Goal: Task Accomplishment & Management: Use online tool/utility

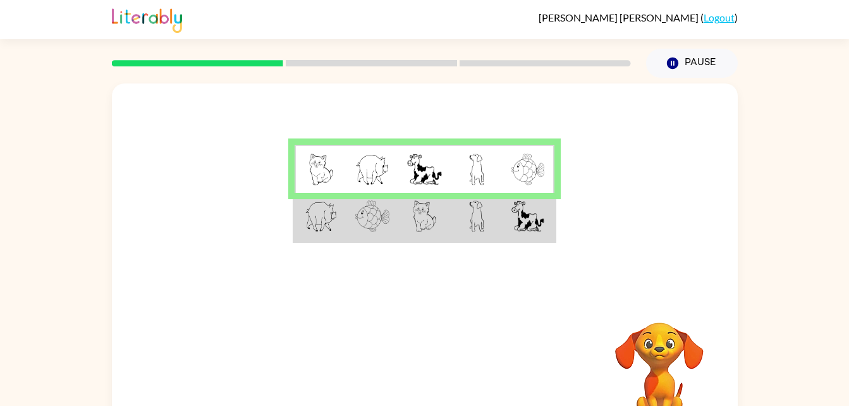
click at [481, 173] on img at bounding box center [476, 170] width 15 height 32
click at [461, 176] on td at bounding box center [477, 169] width 52 height 49
click at [203, 75] on div at bounding box center [371, 63] width 534 height 44
click at [720, 19] on link "Logout" at bounding box center [718, 17] width 31 height 12
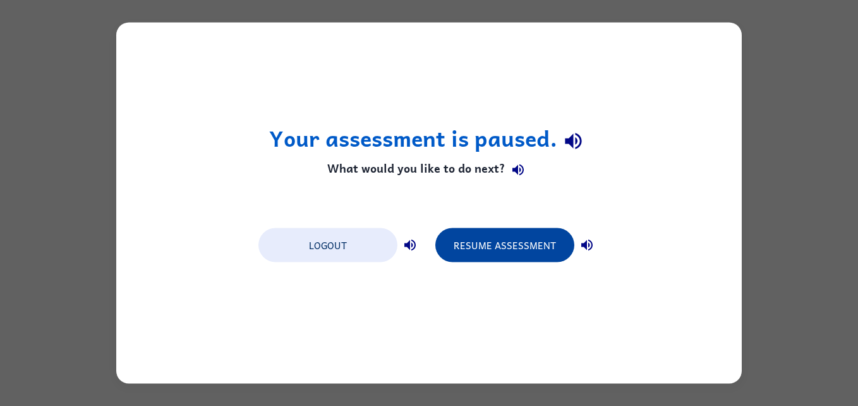
click at [530, 230] on button "Resume Assessment" at bounding box center [504, 245] width 139 height 34
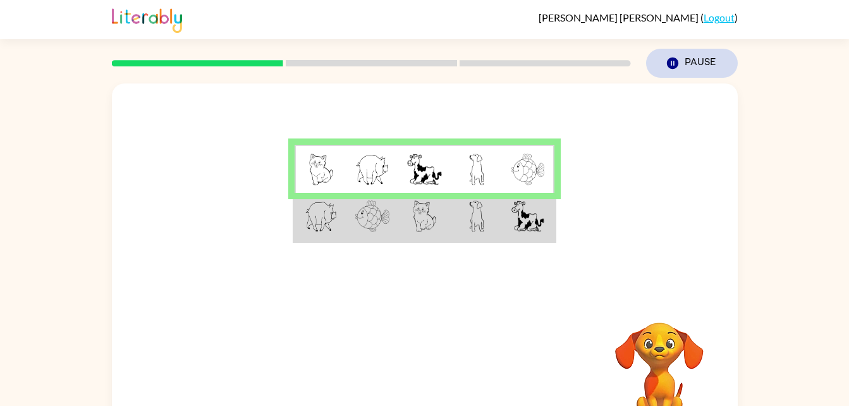
click at [707, 64] on button "Pause Pause" at bounding box center [692, 63] width 92 height 29
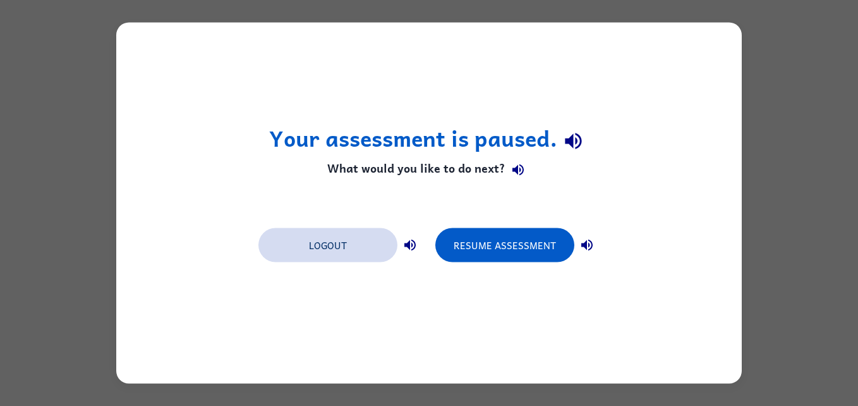
click at [331, 253] on button "Logout" at bounding box center [327, 245] width 139 height 34
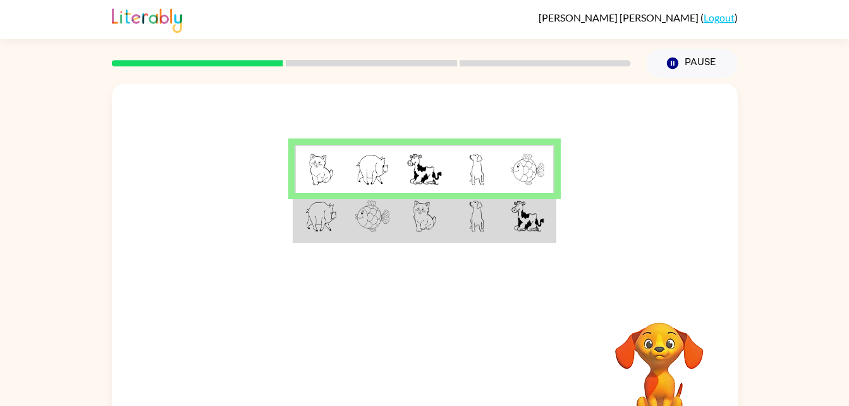
click at [470, 256] on div at bounding box center [425, 189] width 626 height 212
click at [486, 231] on td at bounding box center [477, 217] width 52 height 49
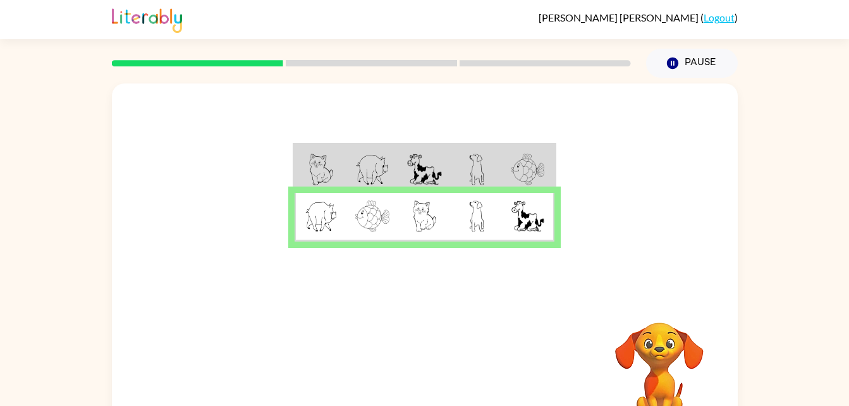
click at [500, 212] on td at bounding box center [477, 217] width 52 height 49
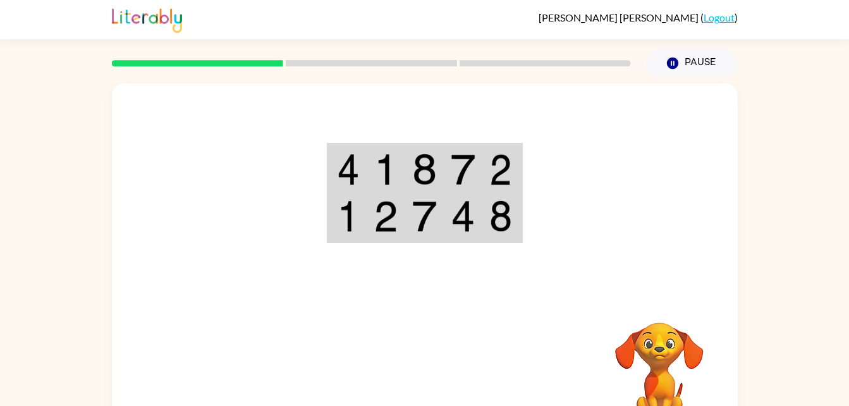
scroll to position [39, 0]
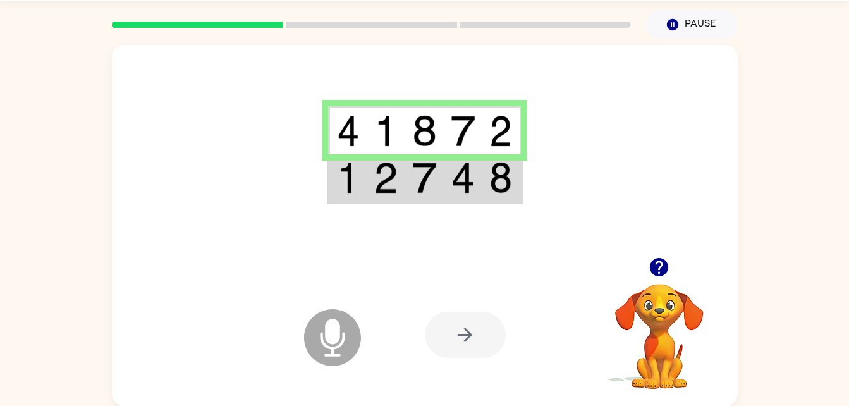
click at [481, 336] on div at bounding box center [465, 335] width 81 height 46
click at [333, 337] on icon "Microphone The Microphone is here when it is your turn to talk" at bounding box center [396, 353] width 190 height 95
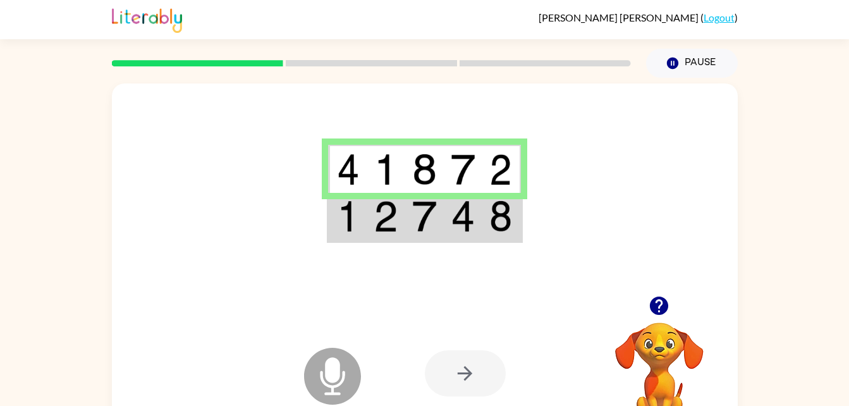
click at [470, 240] on td at bounding box center [463, 217] width 39 height 49
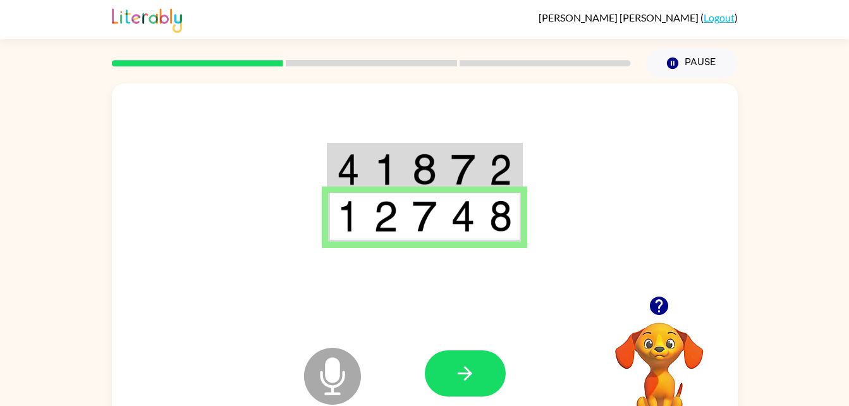
click at [494, 222] on img at bounding box center [500, 216] width 23 height 32
click at [501, 238] on td at bounding box center [501, 217] width 39 height 49
click at [464, 382] on icon "button" at bounding box center [465, 373] width 22 height 22
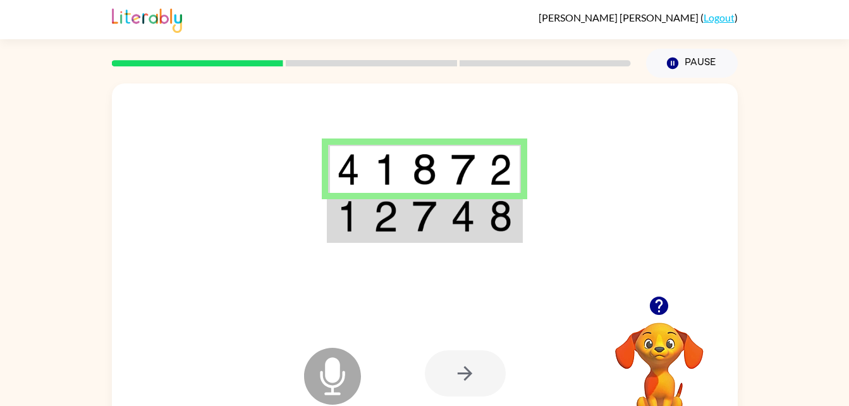
click at [298, 387] on div "Microphone The Microphone is here when it is your turn to talk Your browser mus…" at bounding box center [425, 373] width 626 height 142
click at [332, 372] on icon "Microphone The Microphone is here when it is your turn to talk" at bounding box center [396, 391] width 190 height 95
click at [342, 370] on icon at bounding box center [332, 376] width 57 height 57
click at [339, 379] on icon at bounding box center [332, 376] width 57 height 57
click at [355, 378] on icon at bounding box center [332, 376] width 57 height 57
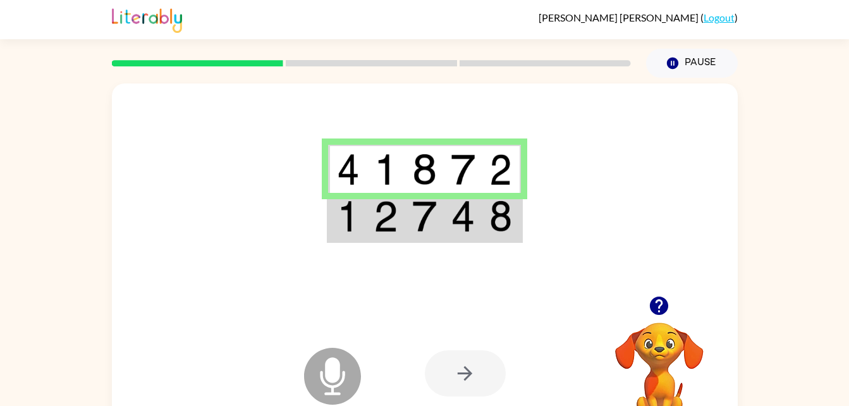
click at [344, 353] on icon at bounding box center [332, 376] width 57 height 57
click at [471, 378] on div at bounding box center [465, 373] width 81 height 46
click at [469, 373] on div at bounding box center [465, 373] width 81 height 46
click at [461, 362] on div at bounding box center [465, 373] width 81 height 46
click at [461, 360] on div at bounding box center [465, 373] width 81 height 46
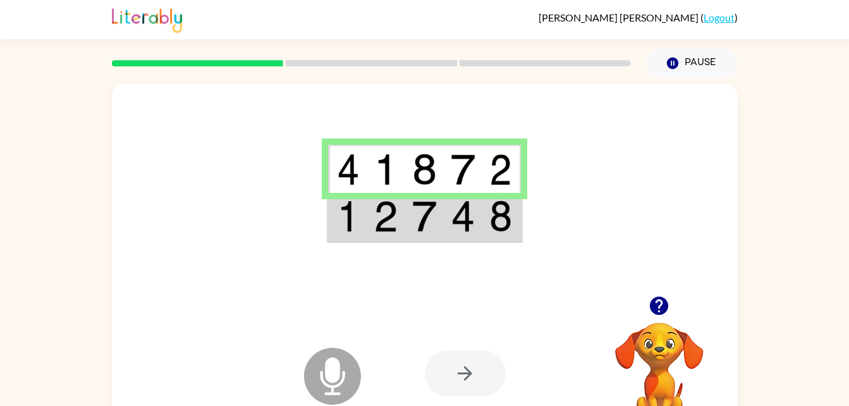
click at [460, 384] on div at bounding box center [465, 373] width 81 height 46
click at [456, 372] on div at bounding box center [465, 373] width 81 height 46
click at [462, 362] on div at bounding box center [465, 373] width 81 height 46
click at [482, 358] on div at bounding box center [465, 373] width 81 height 46
click at [480, 376] on div at bounding box center [465, 373] width 81 height 46
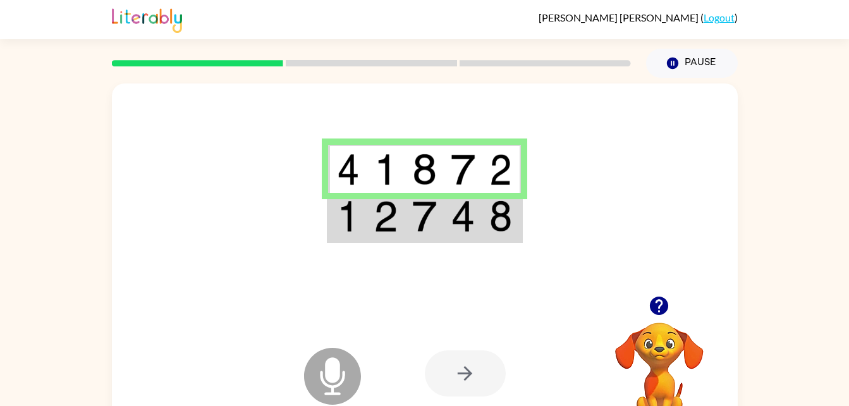
click at [466, 373] on div at bounding box center [465, 373] width 81 height 46
click at [460, 367] on div at bounding box center [465, 373] width 81 height 46
click at [464, 363] on div at bounding box center [465, 373] width 81 height 46
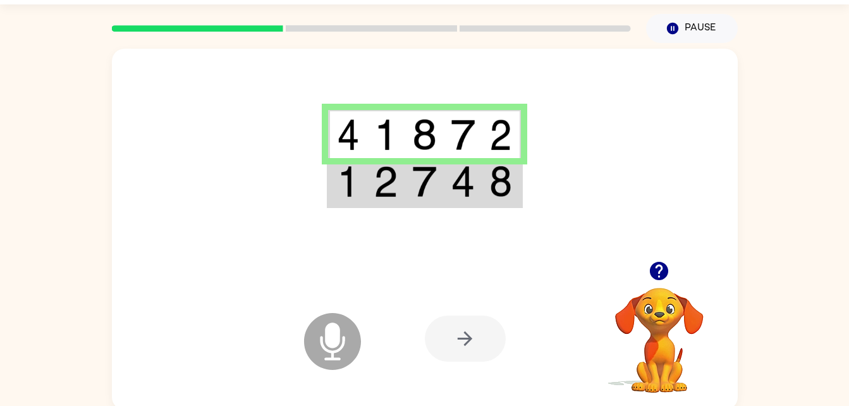
scroll to position [39, 0]
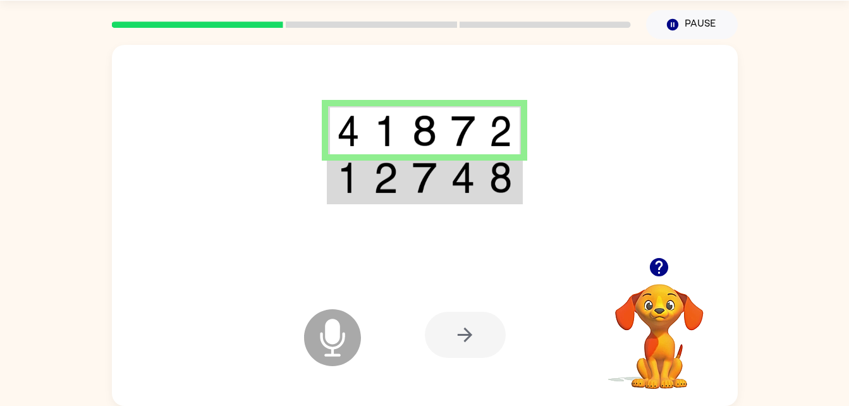
click at [468, 349] on div at bounding box center [465, 335] width 81 height 46
click at [459, 344] on div at bounding box center [465, 335] width 81 height 46
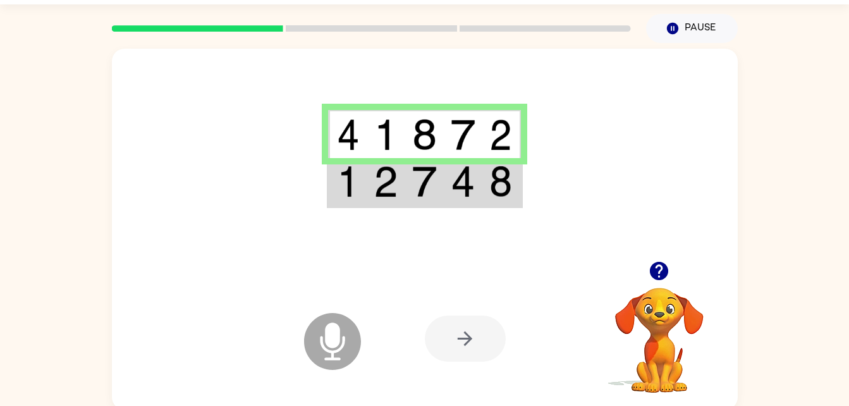
scroll to position [0, 0]
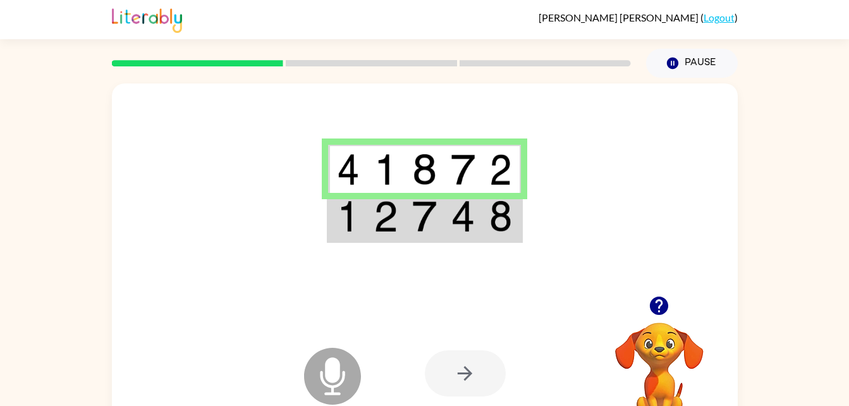
click at [384, 217] on img at bounding box center [385, 216] width 24 height 32
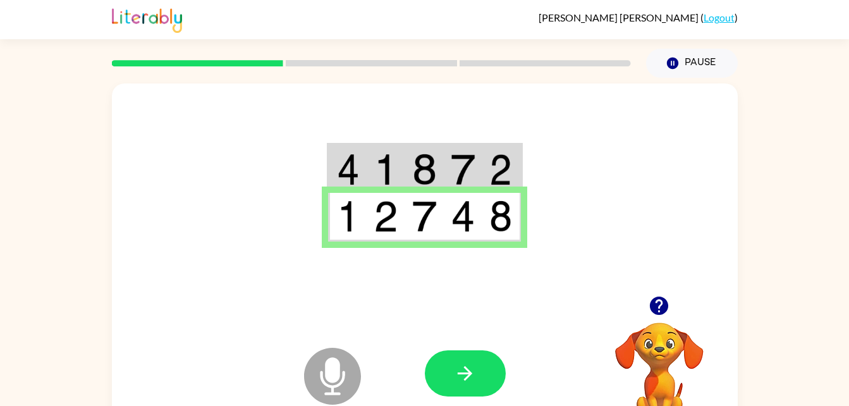
click at [380, 225] on img at bounding box center [385, 216] width 24 height 32
click at [369, 214] on td at bounding box center [386, 217] width 39 height 49
click at [471, 369] on icon "button" at bounding box center [465, 373] width 22 height 22
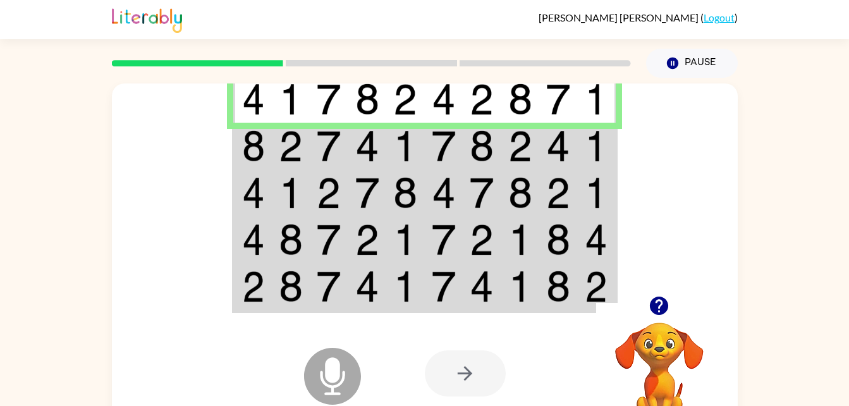
click at [500, 138] on td at bounding box center [482, 146] width 39 height 47
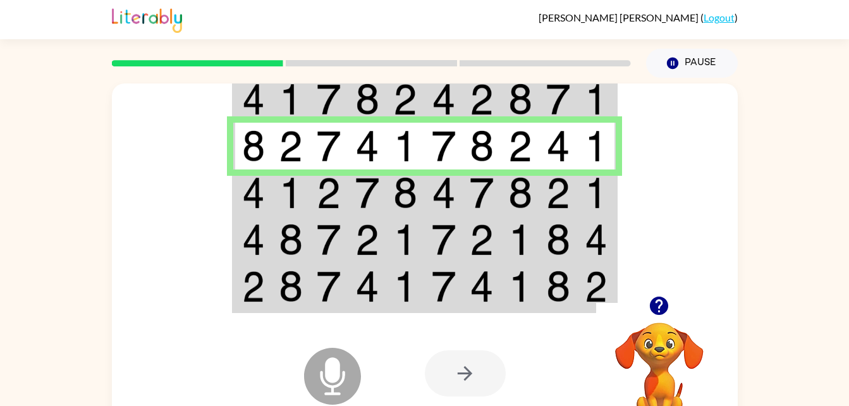
click at [281, 170] on td at bounding box center [291, 192] width 39 height 47
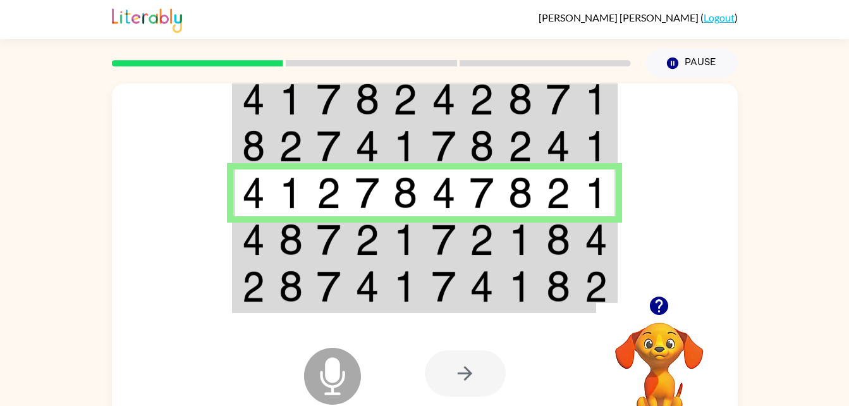
click at [332, 139] on img at bounding box center [329, 146] width 24 height 32
click at [322, 149] on img at bounding box center [329, 146] width 24 height 32
click at [329, 142] on img at bounding box center [329, 146] width 24 height 32
click at [334, 140] on img at bounding box center [329, 146] width 24 height 32
click at [330, 144] on img at bounding box center [329, 146] width 24 height 32
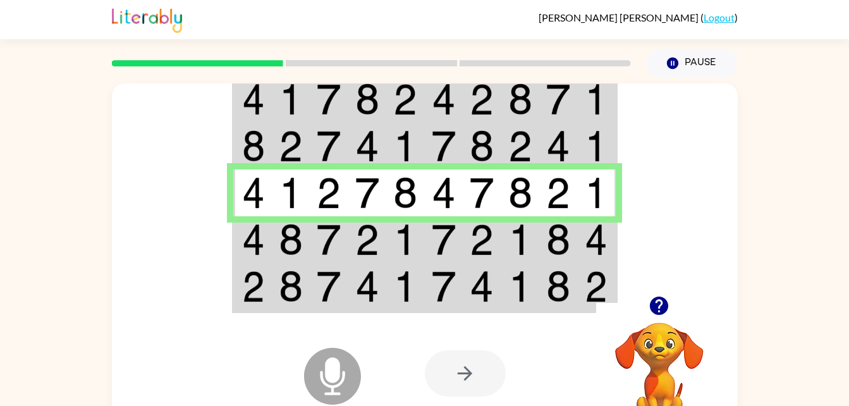
click at [329, 148] on img at bounding box center [329, 146] width 24 height 32
click at [534, 257] on td at bounding box center [520, 239] width 39 height 47
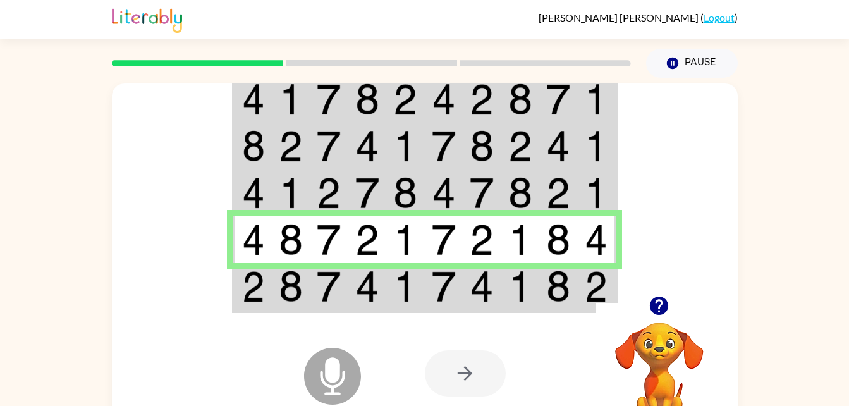
click at [278, 318] on div "Microphone The Microphone is here when it is your turn to talk" at bounding box center [301, 344] width 126 height 84
click at [357, 332] on div "Microphone The Microphone is here when it is your turn to talk" at bounding box center [301, 344] width 126 height 84
click at [346, 299] on td at bounding box center [329, 287] width 39 height 49
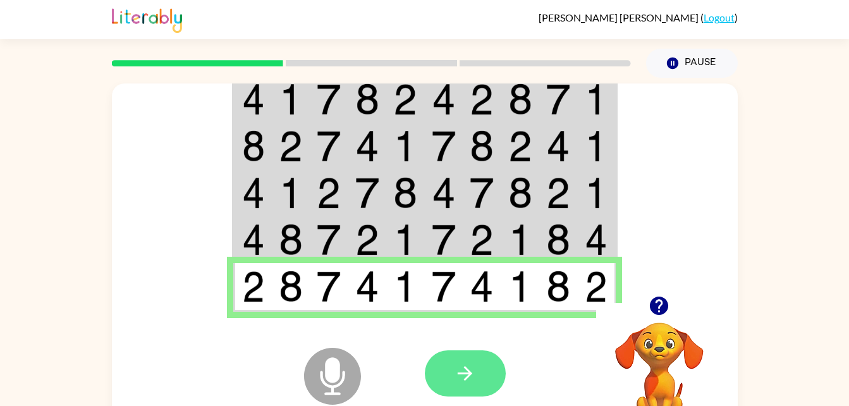
click at [477, 366] on button "button" at bounding box center [465, 373] width 81 height 46
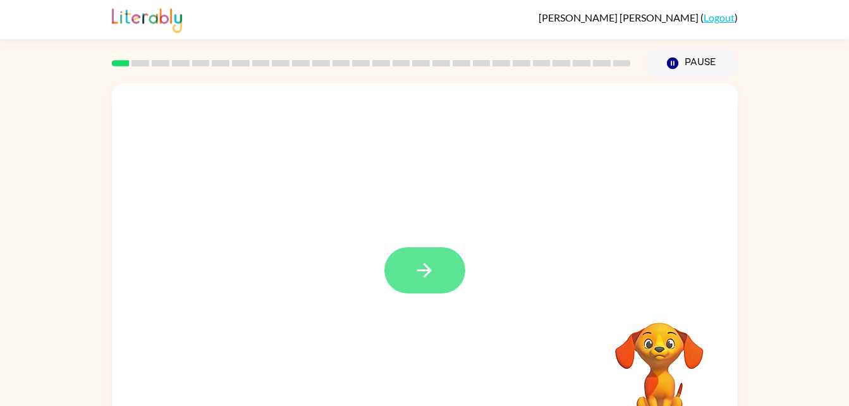
click at [436, 287] on button "button" at bounding box center [424, 270] width 81 height 46
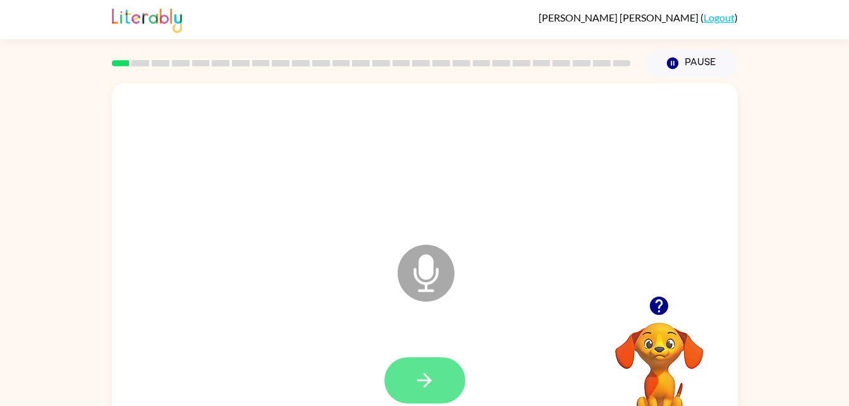
click at [431, 366] on button "button" at bounding box center [424, 380] width 81 height 46
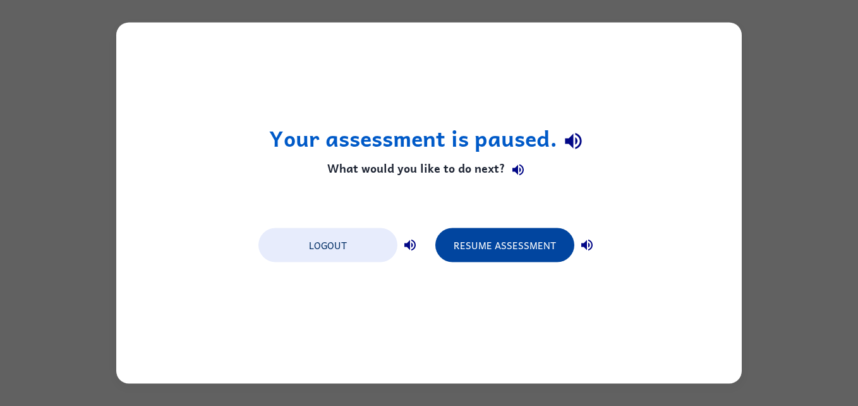
click at [508, 251] on button "Resume Assessment" at bounding box center [504, 245] width 139 height 34
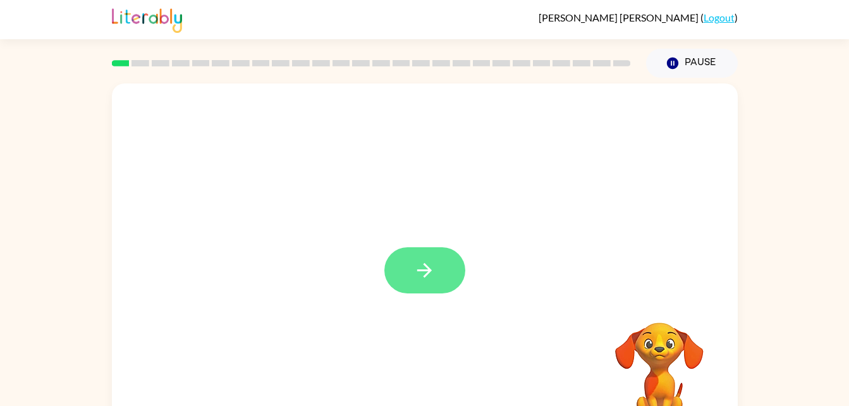
click at [413, 293] on button "button" at bounding box center [424, 270] width 81 height 46
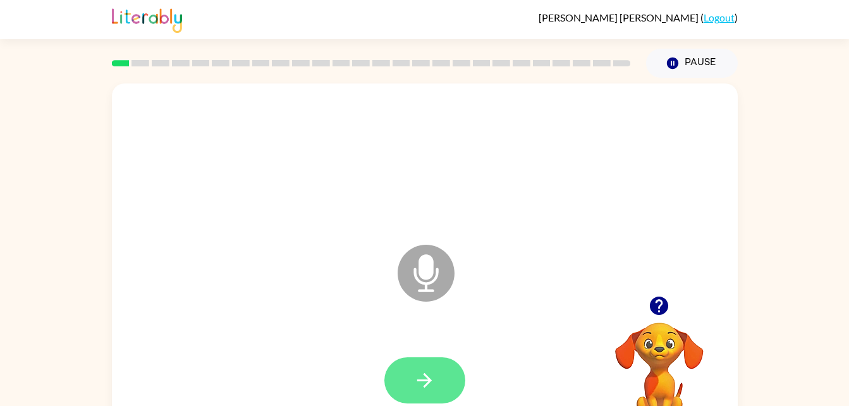
click at [433, 363] on button "button" at bounding box center [424, 380] width 81 height 46
click at [423, 381] on icon "button" at bounding box center [424, 380] width 22 height 22
click at [418, 379] on icon "button" at bounding box center [424, 380] width 15 height 15
click at [438, 368] on button "button" at bounding box center [424, 380] width 81 height 46
click at [429, 391] on icon "button" at bounding box center [424, 380] width 22 height 22
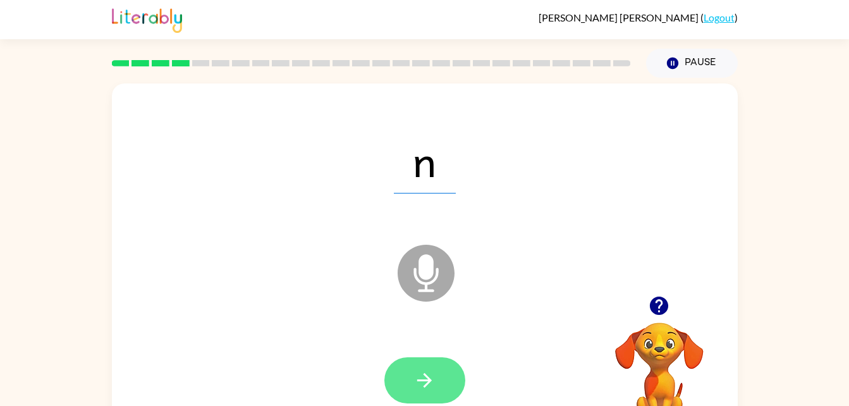
click at [419, 387] on icon "button" at bounding box center [424, 380] width 22 height 22
click at [426, 370] on icon "button" at bounding box center [424, 380] width 22 height 22
click at [440, 386] on button "button" at bounding box center [424, 380] width 81 height 46
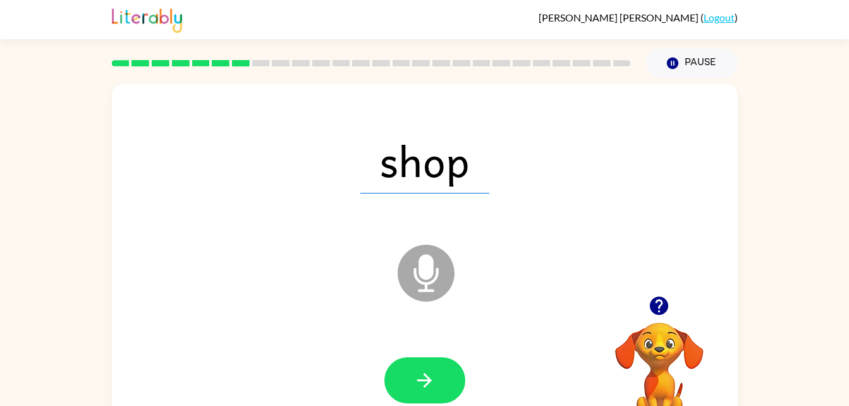
click at [384, 200] on div "shop" at bounding box center [424, 161] width 600 height 104
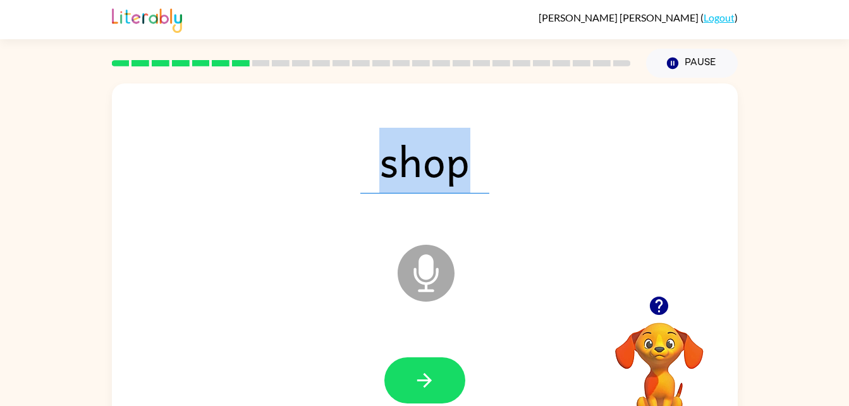
click at [420, 179] on span "shop" at bounding box center [424, 161] width 129 height 66
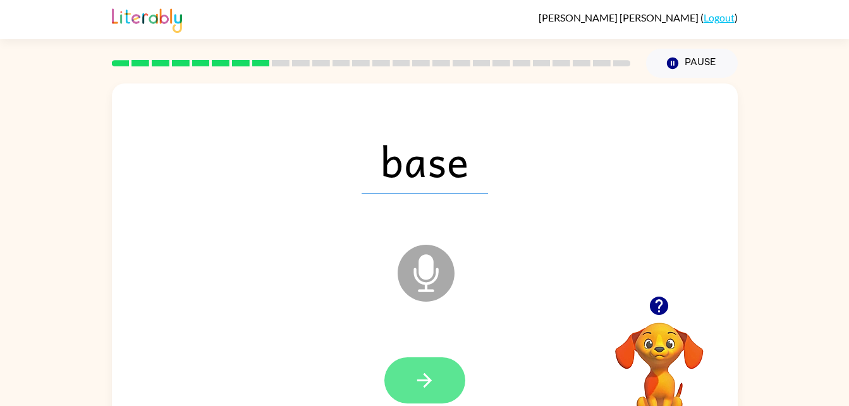
click at [415, 360] on button "button" at bounding box center [424, 380] width 81 height 46
click at [415, 381] on icon "button" at bounding box center [424, 380] width 22 height 22
click at [409, 376] on button "button" at bounding box center [424, 380] width 81 height 46
click at [418, 378] on icon "button" at bounding box center [424, 380] width 22 height 22
click at [425, 377] on icon "button" at bounding box center [424, 380] width 22 height 22
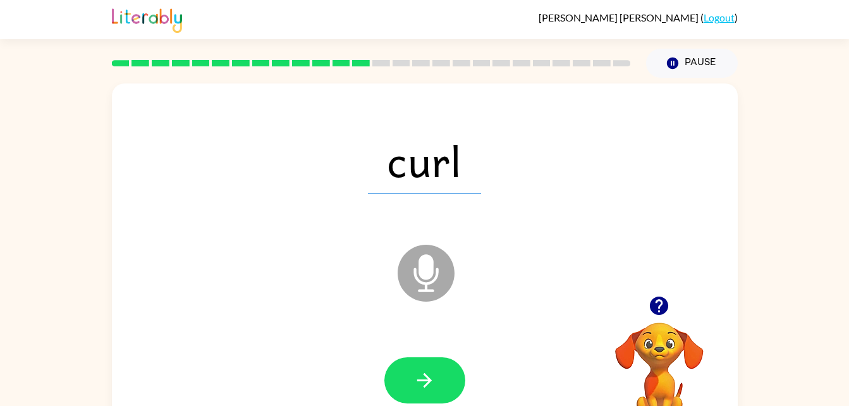
click at [413, 343] on div at bounding box center [424, 381] width 600 height 104
click at [385, 379] on button "button" at bounding box center [424, 380] width 81 height 46
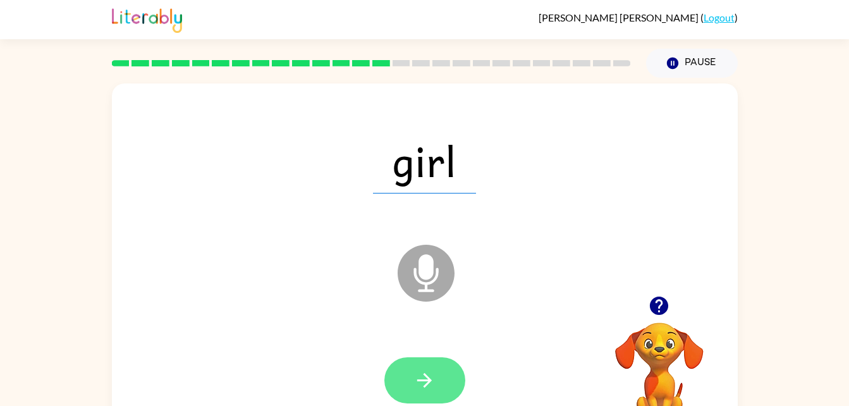
click at [417, 381] on icon "button" at bounding box center [424, 380] width 22 height 22
click at [423, 387] on icon "button" at bounding box center [424, 380] width 22 height 22
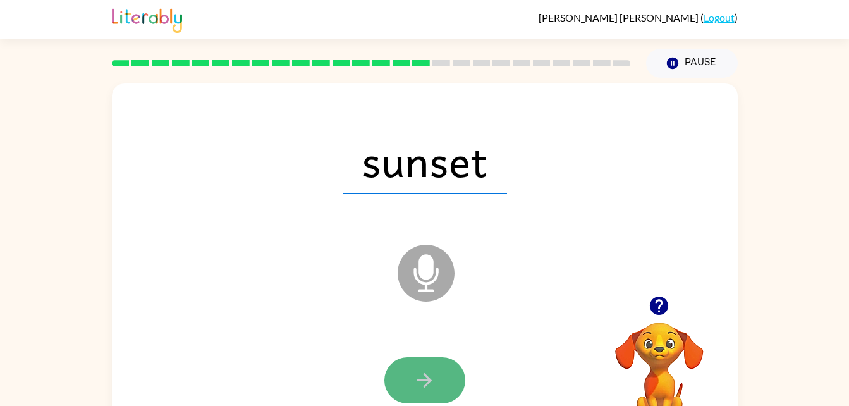
click at [420, 378] on icon "button" at bounding box center [424, 380] width 22 height 22
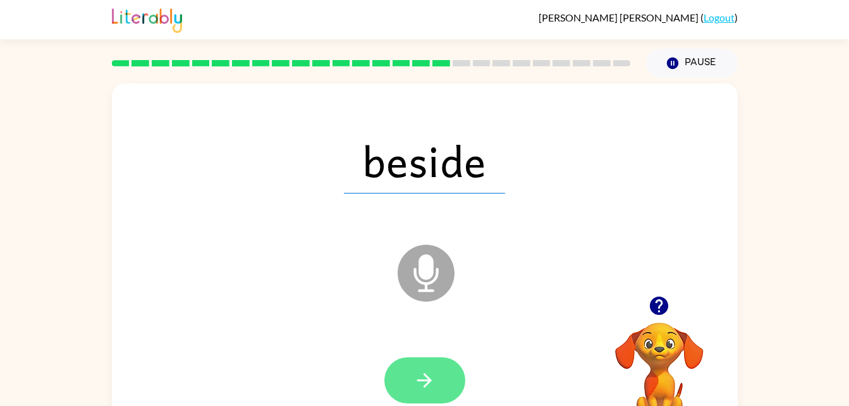
click at [421, 359] on button "button" at bounding box center [424, 380] width 81 height 46
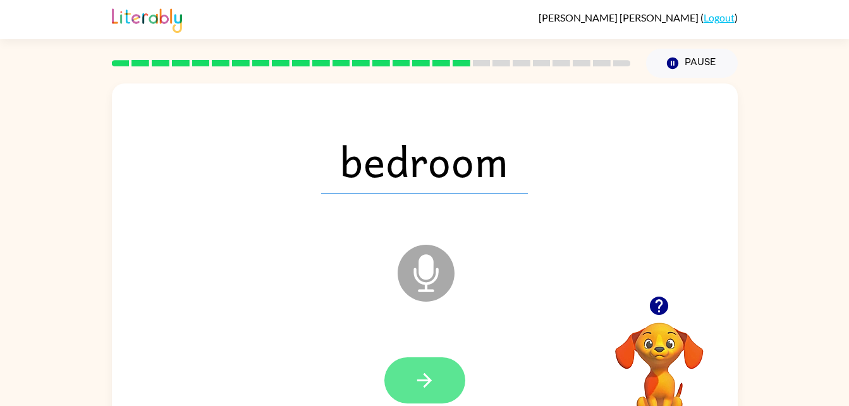
click at [418, 391] on button "button" at bounding box center [424, 380] width 81 height 46
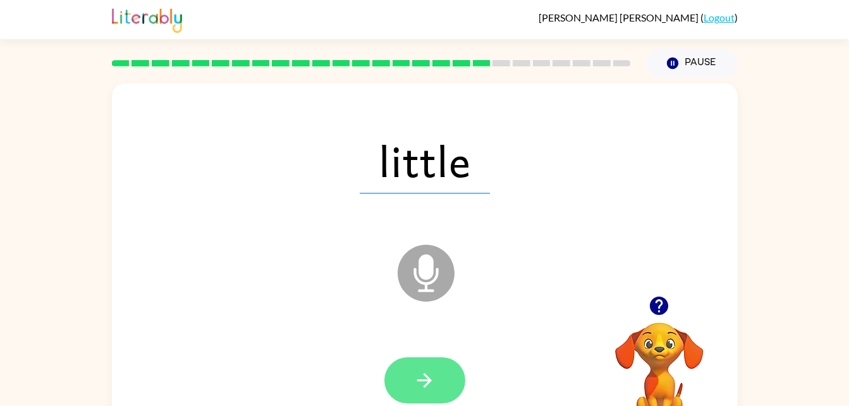
click at [420, 397] on button "button" at bounding box center [424, 380] width 81 height 46
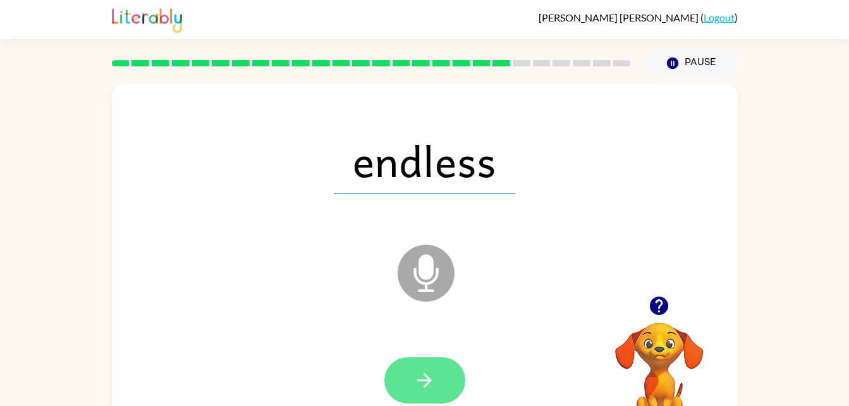
click at [422, 396] on button "button" at bounding box center [424, 380] width 81 height 46
click at [430, 370] on icon "button" at bounding box center [424, 380] width 22 height 22
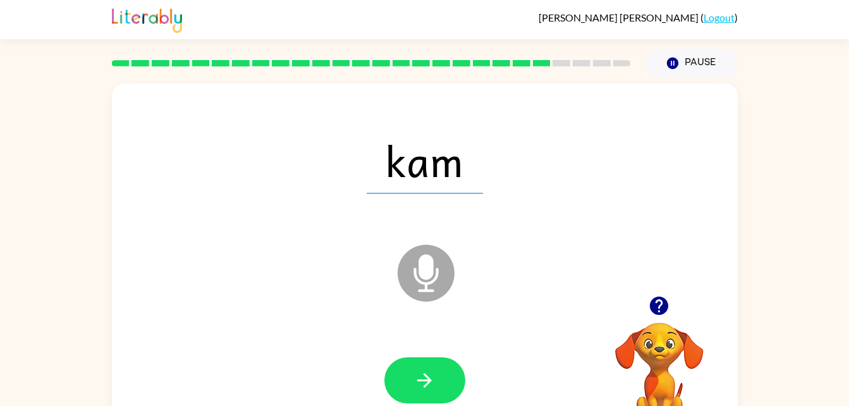
click at [380, 363] on div at bounding box center [424, 381] width 600 height 104
click at [425, 374] on icon "button" at bounding box center [424, 380] width 15 height 15
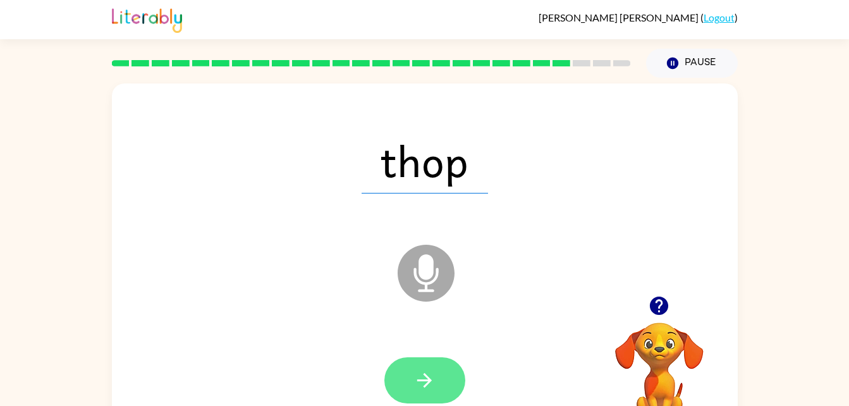
click at [415, 382] on icon "button" at bounding box center [424, 380] width 22 height 22
click at [418, 382] on icon "button" at bounding box center [424, 380] width 22 height 22
click at [433, 381] on icon "button" at bounding box center [424, 380] width 22 height 22
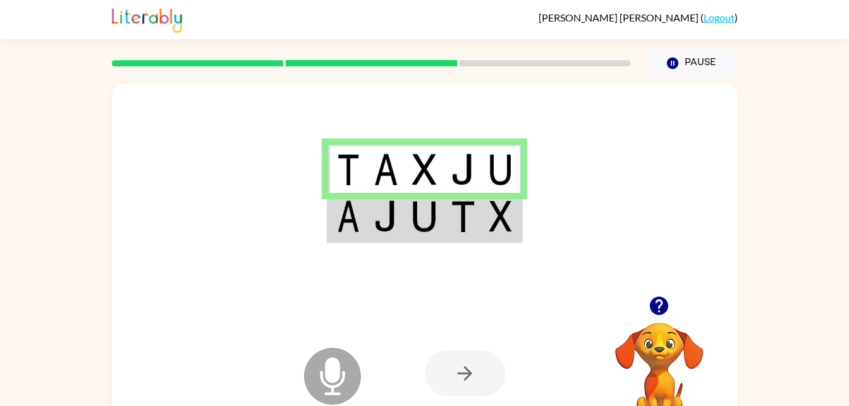
click at [471, 370] on div at bounding box center [465, 373] width 81 height 46
click at [325, 362] on icon "Microphone The Microphone is here when it is your turn to talk" at bounding box center [396, 391] width 190 height 95
click at [325, 387] on icon at bounding box center [332, 376] width 57 height 57
click at [296, 399] on div "Microphone The Microphone is here when it is your turn to talk Your browser mus…" at bounding box center [425, 373] width 626 height 142
click at [310, 386] on icon at bounding box center [332, 376] width 57 height 57
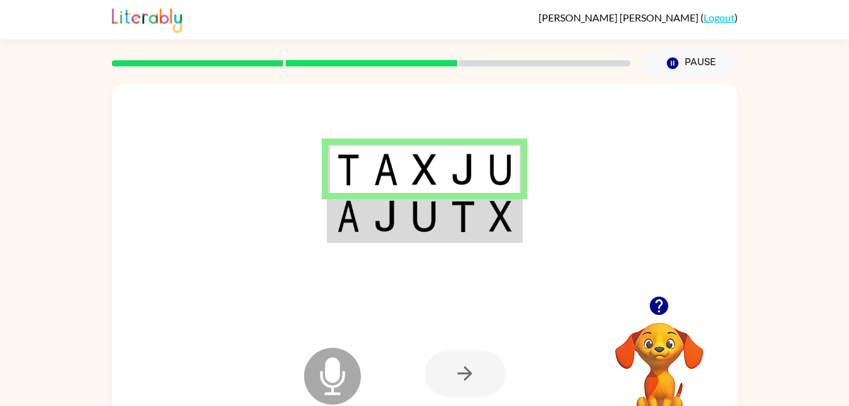
click at [301, 375] on icon "Microphone The Microphone is here when it is your turn to talk" at bounding box center [396, 391] width 190 height 95
click at [298, 384] on div "Microphone The Microphone is here when it is your turn to talk" at bounding box center [301, 344] width 126 height 84
click at [312, 373] on icon at bounding box center [332, 376] width 57 height 57
click at [305, 375] on icon at bounding box center [332, 376] width 57 height 57
click at [456, 371] on div at bounding box center [465, 373] width 81 height 46
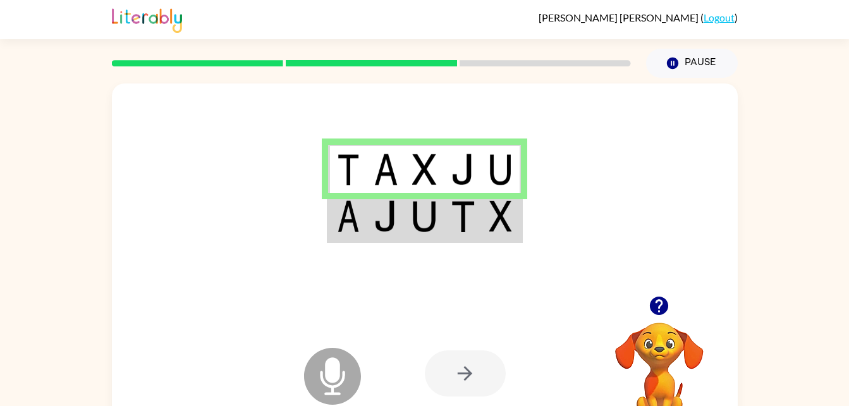
click at [495, 223] on img at bounding box center [500, 216] width 23 height 32
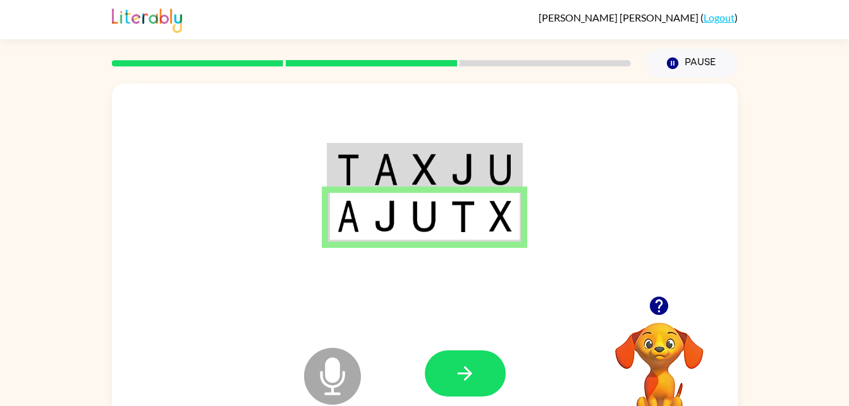
click at [650, 376] on video "Your browser must support playing .mp4 files to use Literably. Please try using…" at bounding box center [659, 366] width 126 height 126
click at [469, 385] on button "button" at bounding box center [465, 373] width 81 height 46
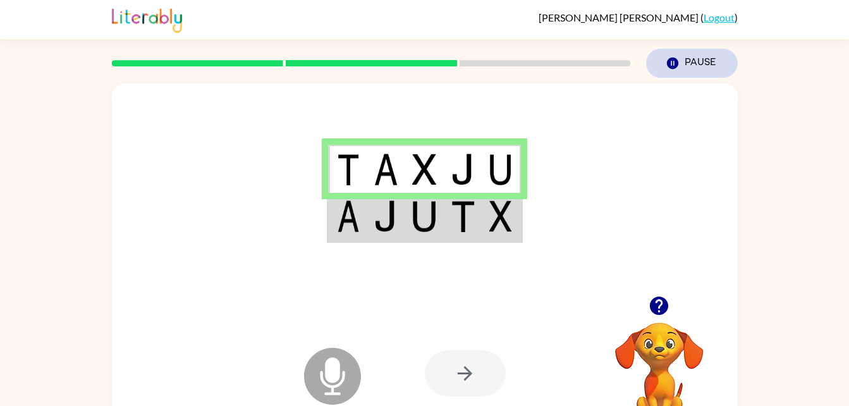
click at [694, 56] on button "Pause Pause" at bounding box center [692, 63] width 92 height 29
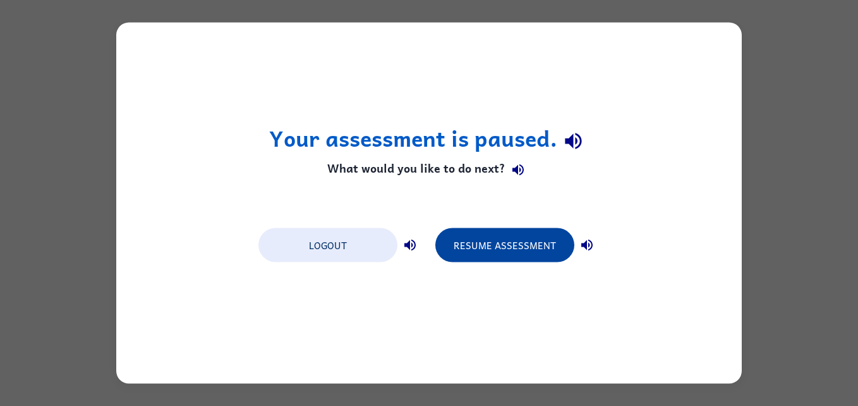
click at [516, 252] on button "Resume Assessment" at bounding box center [504, 245] width 139 height 34
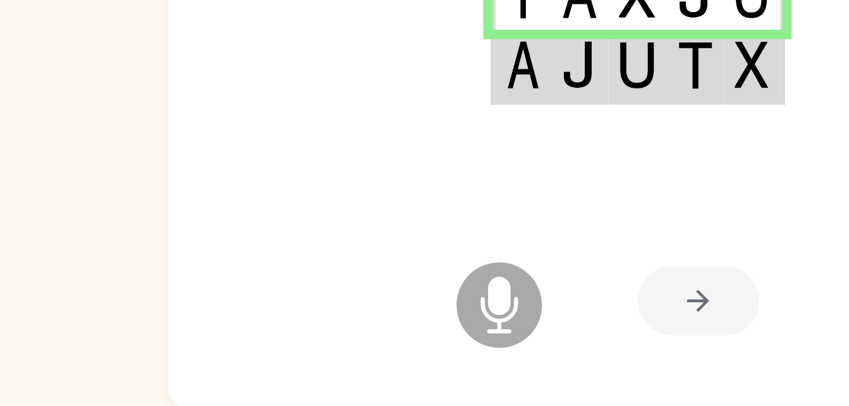
scroll to position [36, 0]
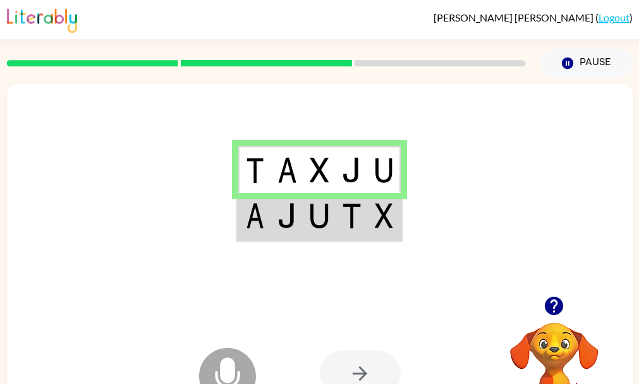
scroll to position [70, 0]
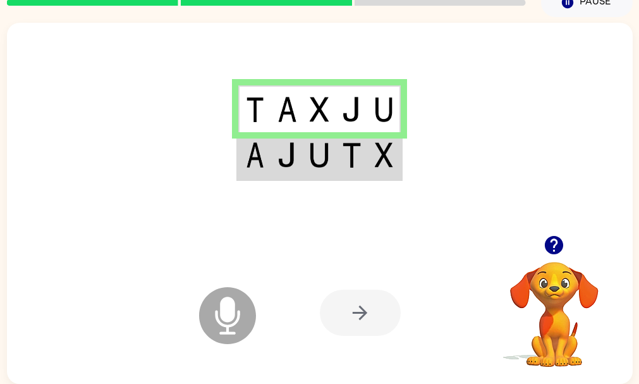
click at [553, 234] on icon "button" at bounding box center [554, 245] width 22 height 22
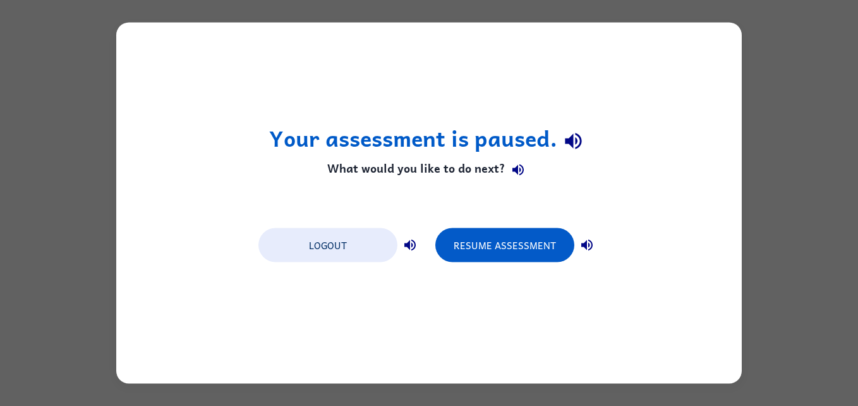
click at [584, 276] on div "Your assessment is paused. What would you like to do next? Logout Resume Assess…" at bounding box center [429, 203] width 626 height 361
click at [530, 242] on button "Resume Assessment" at bounding box center [504, 245] width 139 height 34
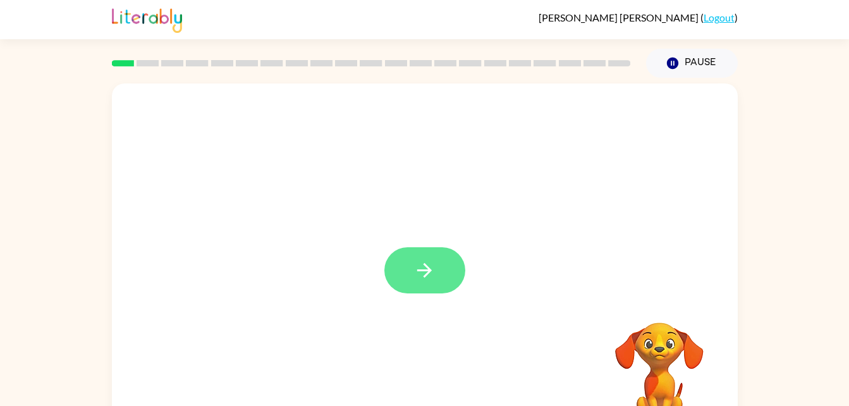
click at [418, 264] on icon "button" at bounding box center [424, 270] width 22 height 22
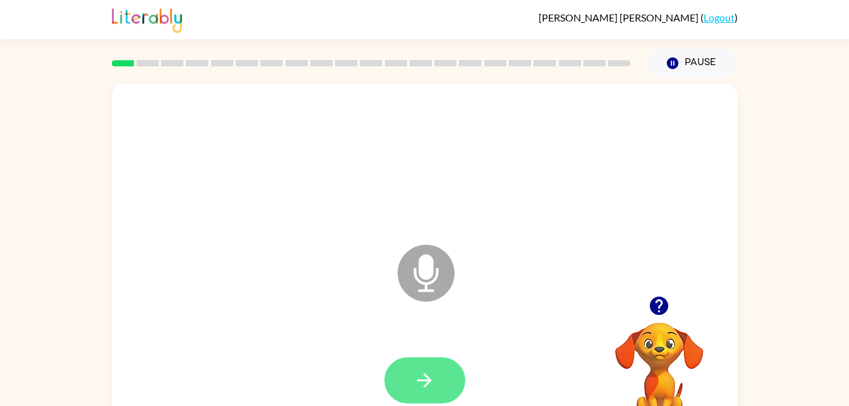
click at [401, 385] on button "button" at bounding box center [424, 380] width 81 height 46
click at [420, 401] on button "button" at bounding box center [424, 380] width 81 height 46
click at [422, 382] on icon "button" at bounding box center [424, 380] width 22 height 22
click at [427, 369] on icon "button" at bounding box center [424, 380] width 22 height 22
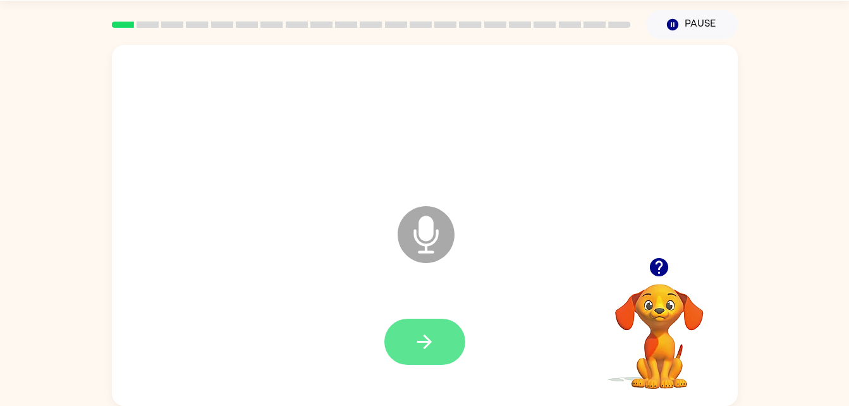
click at [444, 355] on button "button" at bounding box center [424, 341] width 81 height 46
click at [404, 332] on button "button" at bounding box center [424, 341] width 81 height 46
click at [423, 341] on icon "button" at bounding box center [424, 341] width 15 height 15
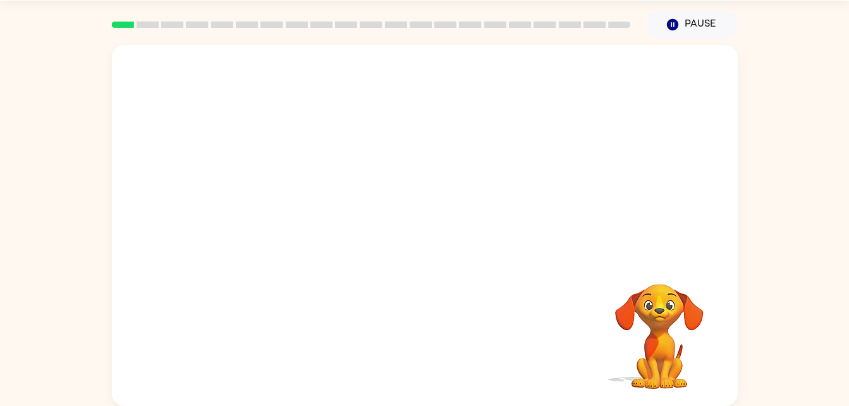
click at [682, 382] on video "Your browser must support playing .mp4 files to use Literably. Please try using…" at bounding box center [659, 327] width 126 height 126
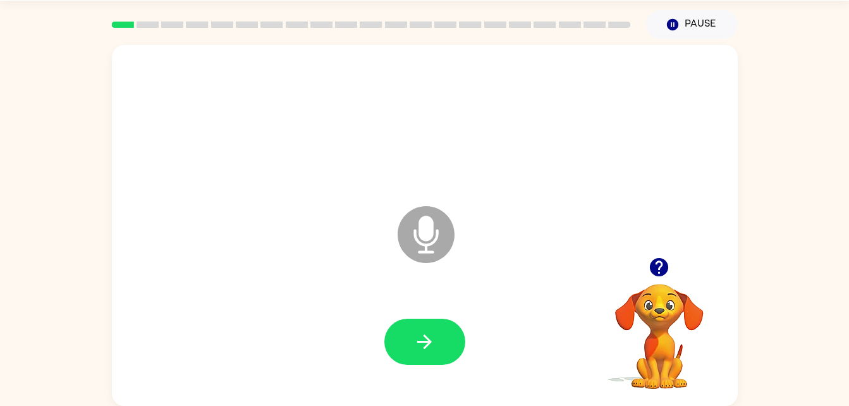
click at [380, 383] on div at bounding box center [424, 342] width 600 height 104
click at [420, 328] on button "button" at bounding box center [424, 341] width 81 height 46
click at [430, 363] on button "button" at bounding box center [424, 341] width 81 height 46
click at [422, 343] on icon "button" at bounding box center [424, 341] width 22 height 22
click at [409, 332] on button "button" at bounding box center [424, 341] width 81 height 46
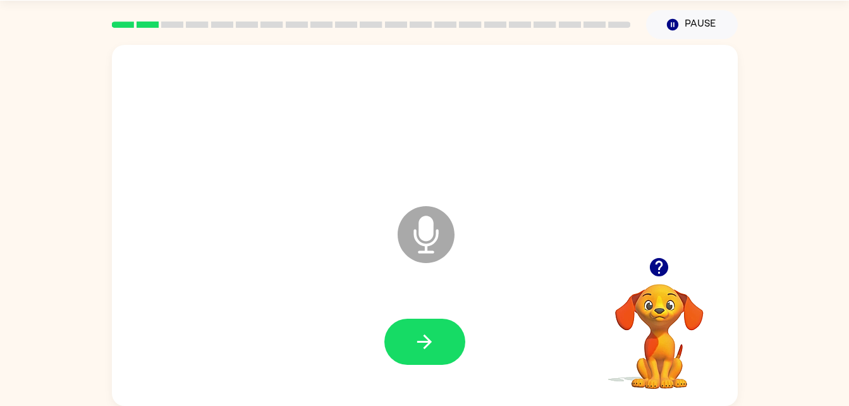
click at [404, 269] on icon "Microphone The Microphone is here when it is your turn to talk" at bounding box center [489, 250] width 190 height 95
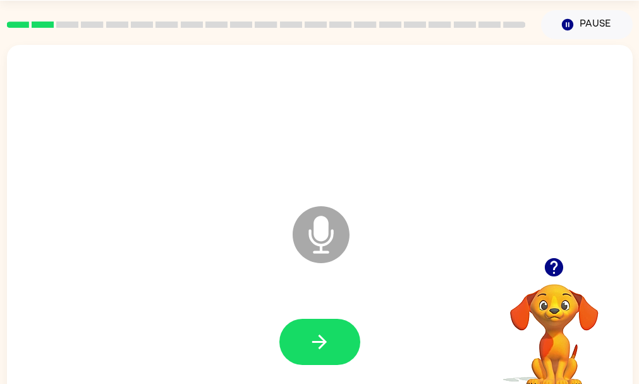
click at [323, 265] on icon "Microphone The Microphone is here when it is your turn to talk" at bounding box center [384, 250] width 190 height 95
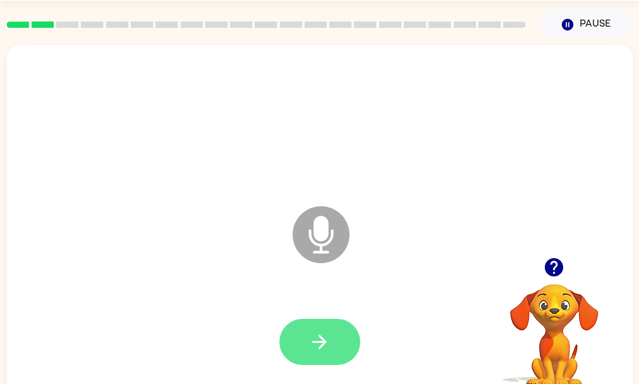
click at [325, 345] on icon "button" at bounding box center [319, 341] width 22 height 22
click at [326, 320] on button "button" at bounding box center [319, 341] width 81 height 46
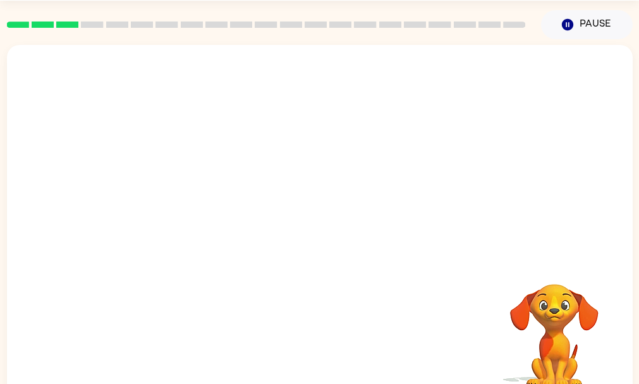
click at [323, 265] on div at bounding box center [320, 232] width 600 height 104
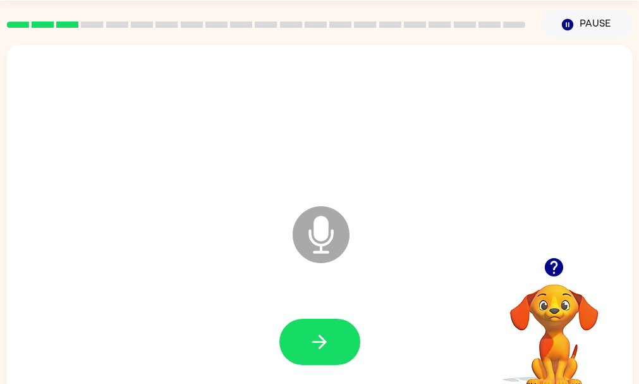
scroll to position [70, 0]
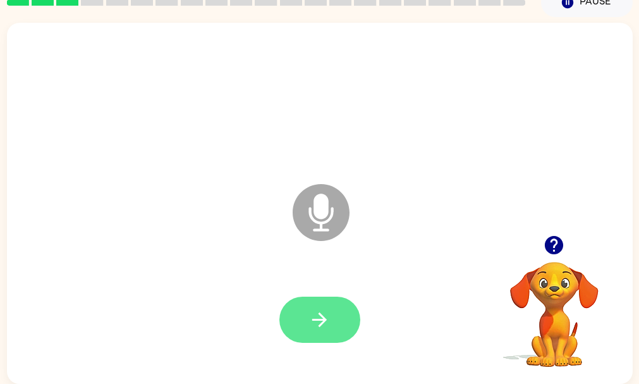
click at [301, 320] on button "button" at bounding box center [319, 319] width 81 height 46
click at [327, 308] on icon "button" at bounding box center [319, 319] width 22 height 22
click at [324, 313] on icon "button" at bounding box center [319, 319] width 22 height 22
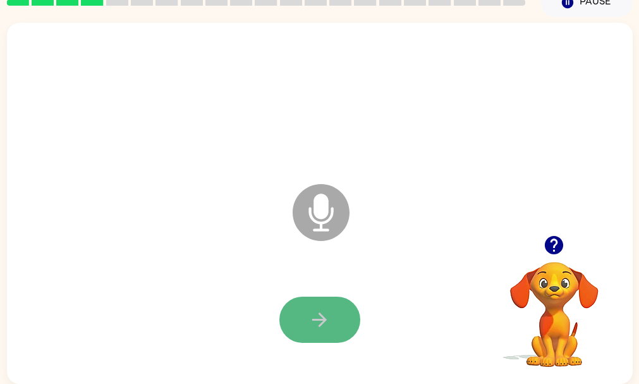
click at [333, 300] on button "button" at bounding box center [319, 319] width 81 height 46
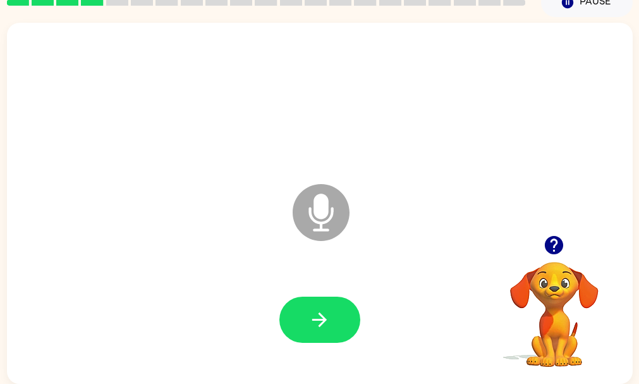
click at [502, 307] on video "Your browser must support playing .mp4 files to use Literably. Please try using…" at bounding box center [554, 305] width 126 height 126
drag, startPoint x: 554, startPoint y: 282, endPoint x: 389, endPoint y: 205, distance: 182.6
click at [389, 205] on div "Microphone The Microphone is here when it is your turn to talk Your browser mus…" at bounding box center [320, 203] width 626 height 361
click at [549, 236] on icon "button" at bounding box center [554, 245] width 18 height 18
click at [552, 236] on icon "button" at bounding box center [554, 245] width 18 height 18
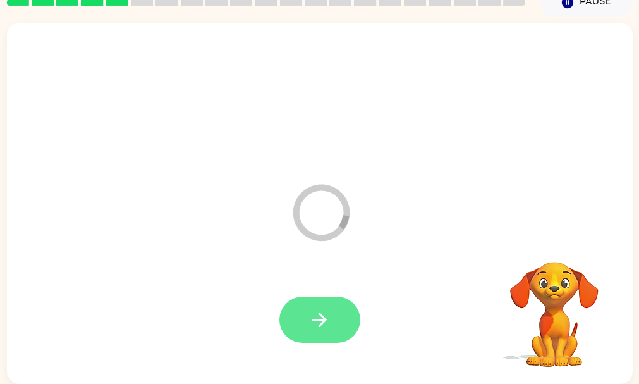
click at [291, 305] on button "button" at bounding box center [319, 319] width 81 height 46
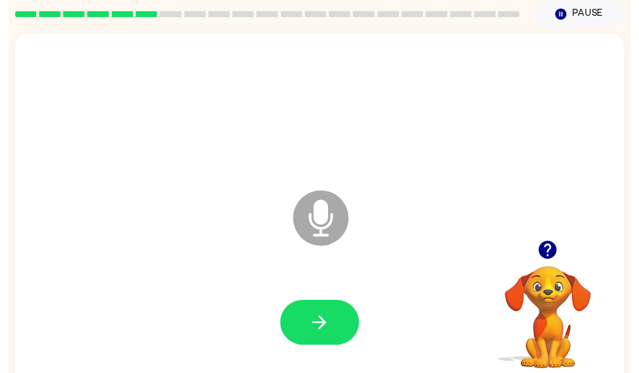
scroll to position [43, 0]
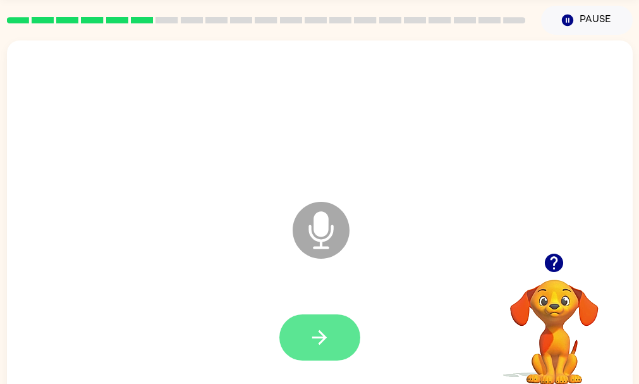
click at [300, 327] on button "button" at bounding box center [319, 337] width 81 height 46
click at [315, 352] on button "button" at bounding box center [319, 337] width 81 height 46
click at [325, 342] on icon "button" at bounding box center [319, 337] width 22 height 22
click at [327, 333] on icon "button" at bounding box center [319, 337] width 22 height 22
click at [291, 342] on button "button" at bounding box center [319, 337] width 81 height 46
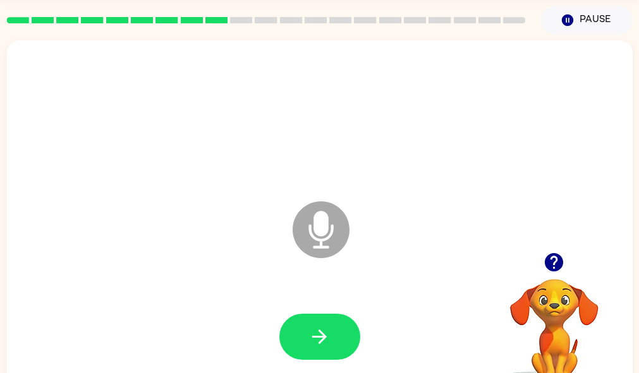
click at [330, 334] on button "button" at bounding box center [319, 337] width 81 height 46
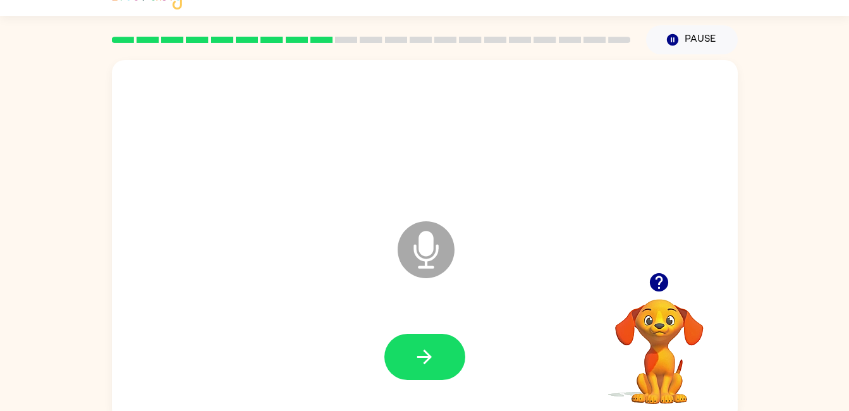
scroll to position [4, 0]
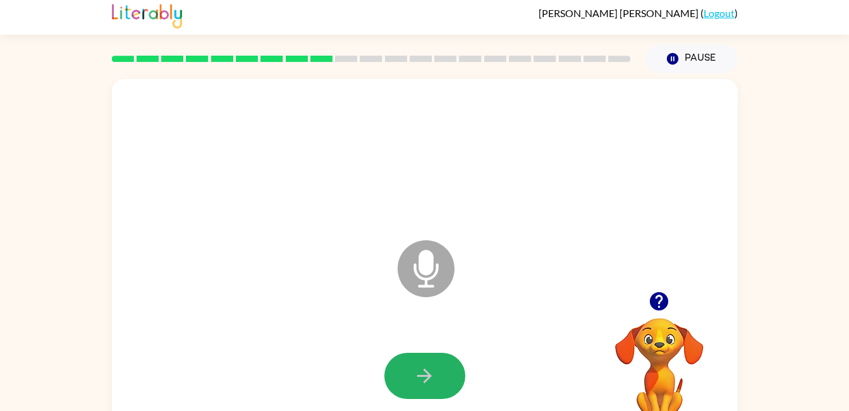
click at [435, 164] on div at bounding box center [424, 156] width 600 height 104
click at [418, 384] on icon "button" at bounding box center [424, 376] width 22 height 22
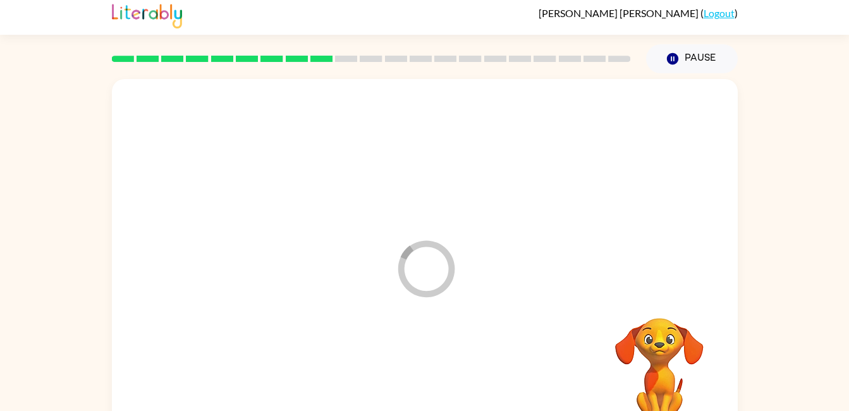
click at [413, 51] on div at bounding box center [371, 59] width 534 height 44
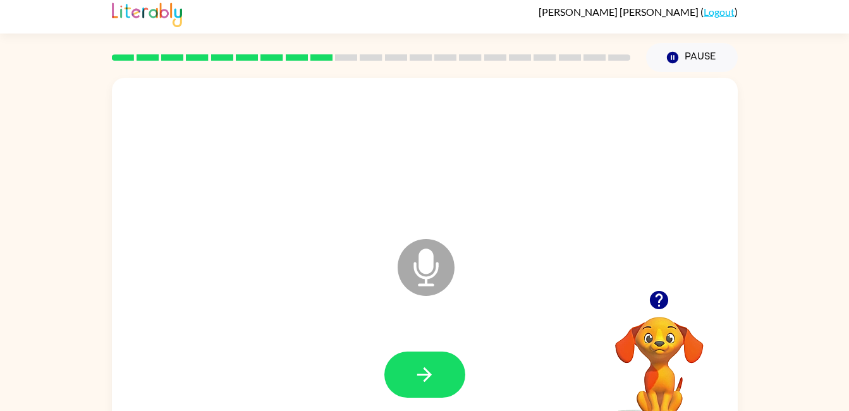
scroll to position [0, 0]
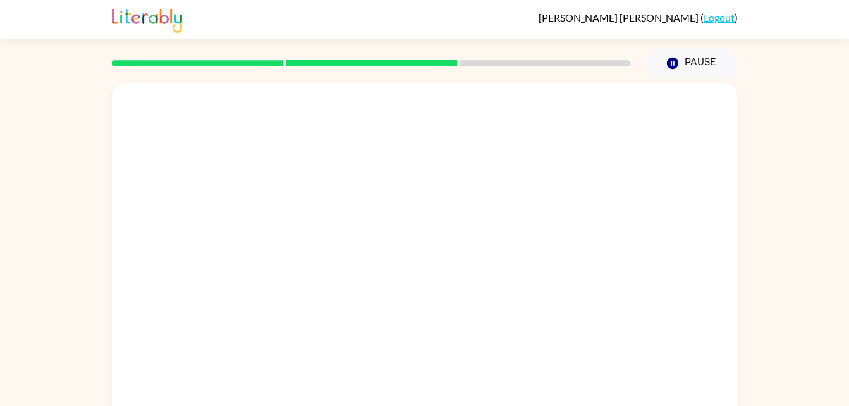
scroll to position [39, 0]
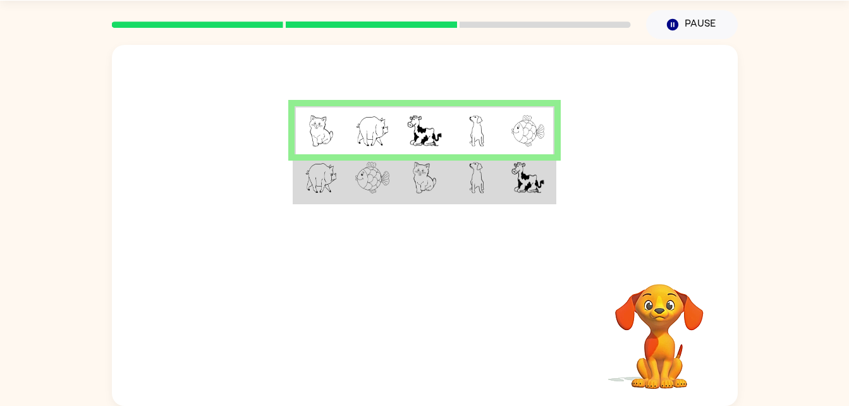
click at [509, 183] on td at bounding box center [528, 178] width 52 height 49
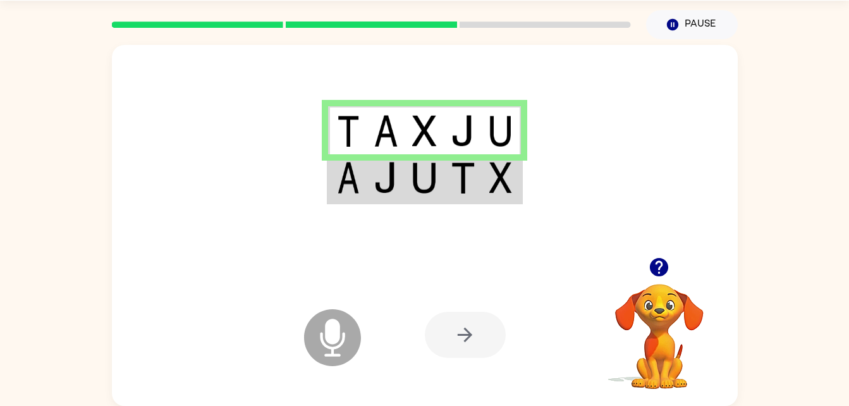
click at [787, 26] on div "[PERSON_NAME] ( Logout ) Pause Pause Microphone The Microphone is here when it …" at bounding box center [424, 183] width 849 height 444
click at [662, 352] on video "Your browser must support playing .mp4 files to use Literably. Please try using…" at bounding box center [659, 327] width 126 height 126
click at [653, 265] on icon "button" at bounding box center [659, 267] width 18 height 18
click at [787, 26] on div "[PERSON_NAME] ( Logout ) Pause Pause Microphone The Microphone is here when it …" at bounding box center [424, 183] width 849 height 444
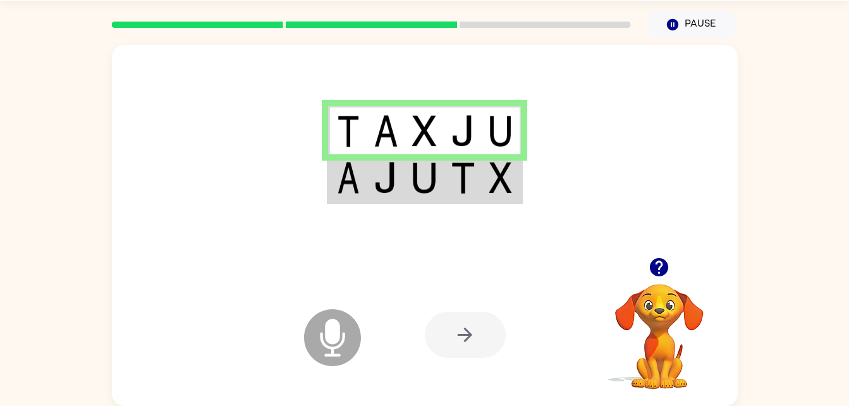
click at [467, 195] on td at bounding box center [463, 178] width 39 height 49
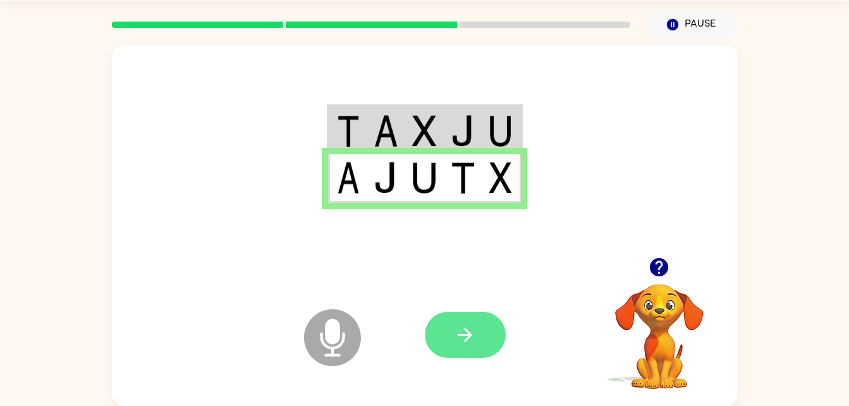
click at [431, 342] on button "button" at bounding box center [465, 335] width 81 height 46
